Goal: Task Accomplishment & Management: Manage account settings

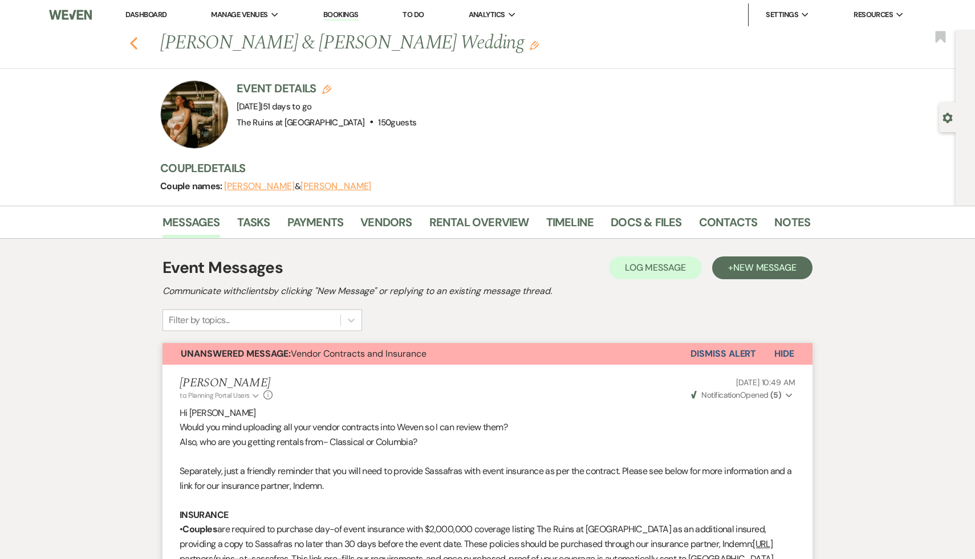
click at [135, 40] on use "button" at bounding box center [133, 43] width 7 height 13
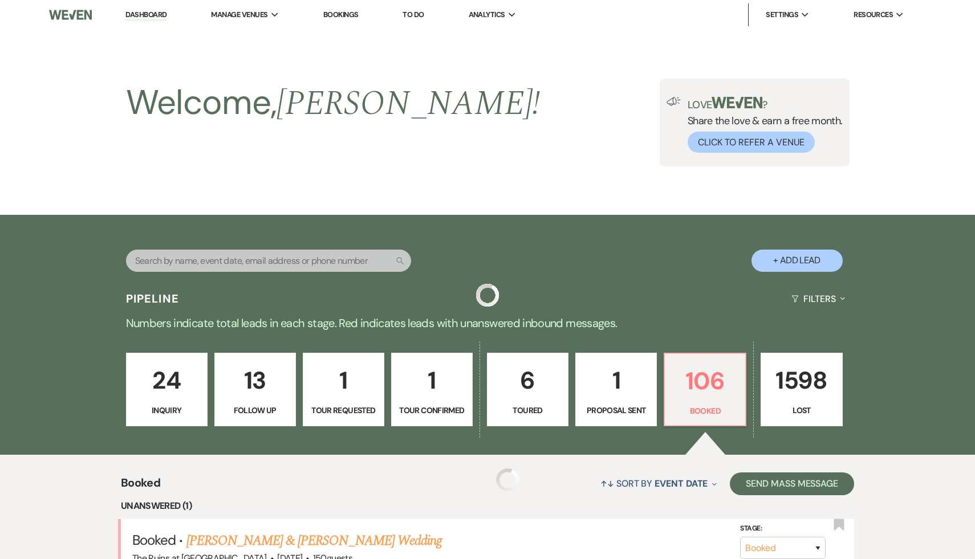
scroll to position [139, 0]
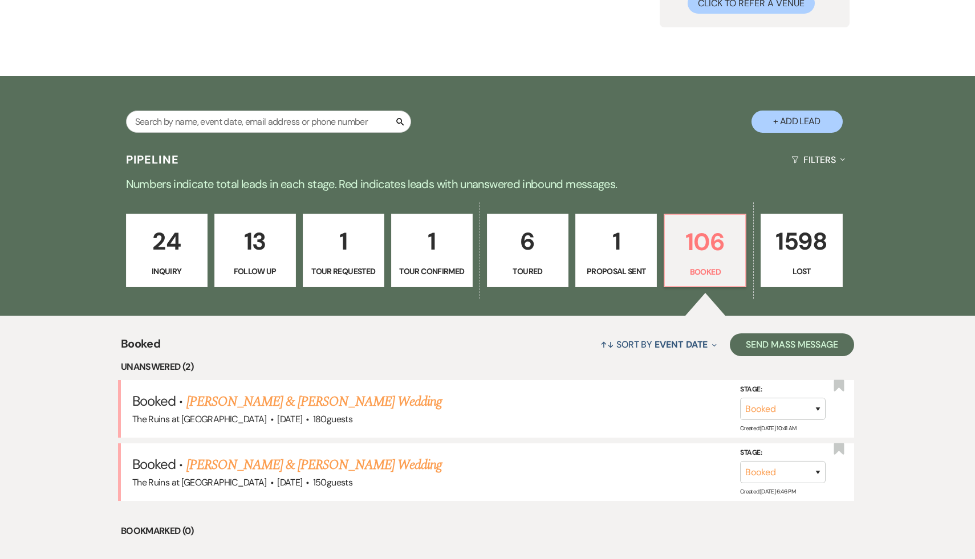
click at [429, 339] on div "↑↓ Sort By Event Date Expand Send Mass Message" at bounding box center [507, 345] width 694 height 30
click at [528, 118] on div "Search + Add Lead" at bounding box center [487, 112] width 821 height 60
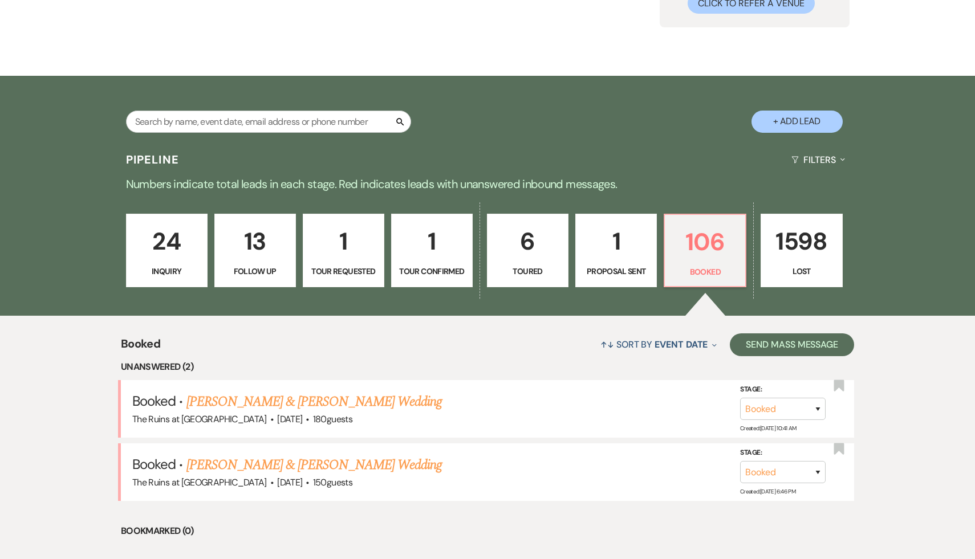
select select "8"
select select "1"
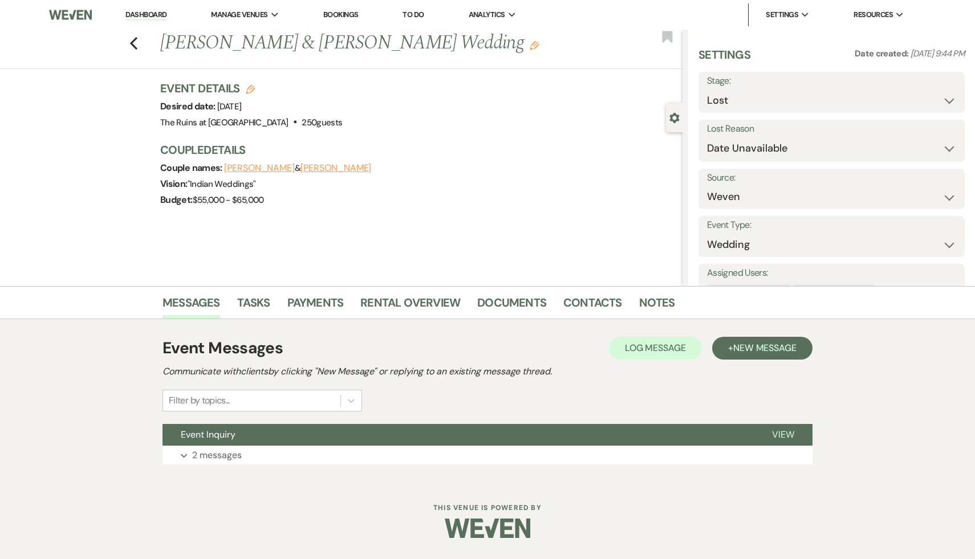
click at [72, 177] on div "Previous [PERSON_NAME] & [PERSON_NAME] Wedding Edit Bookmark Gear Settings Sett…" at bounding box center [341, 158] width 683 height 257
